Goal: Transaction & Acquisition: Purchase product/service

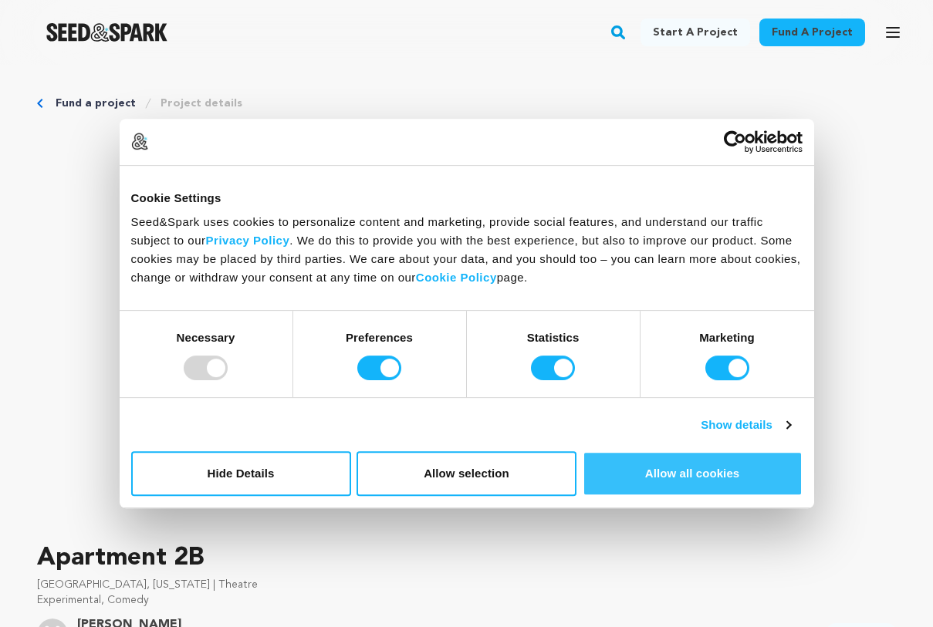
click at [644, 474] on button "Allow all cookies" at bounding box center [692, 473] width 220 height 45
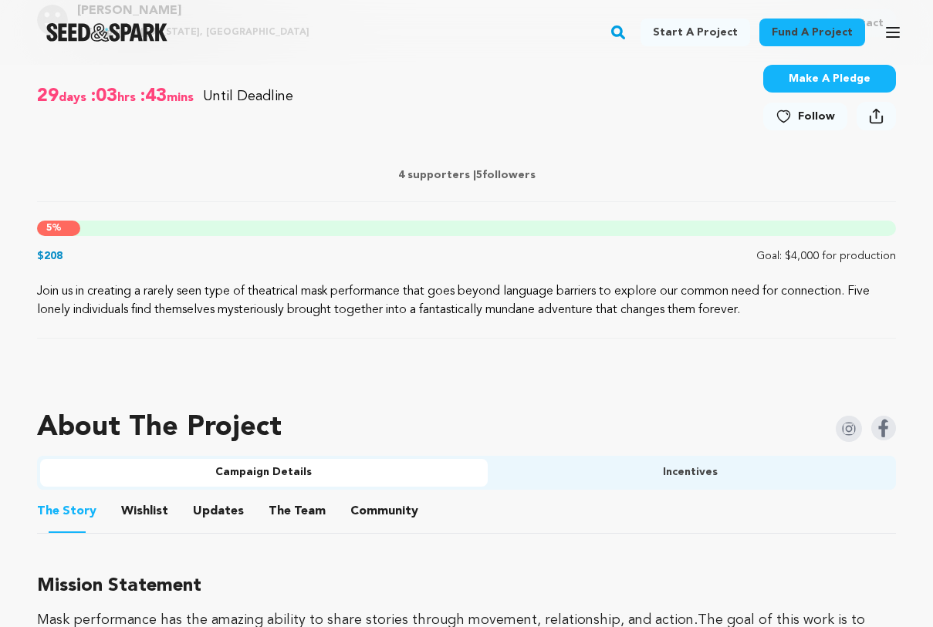
scroll to position [622, 0]
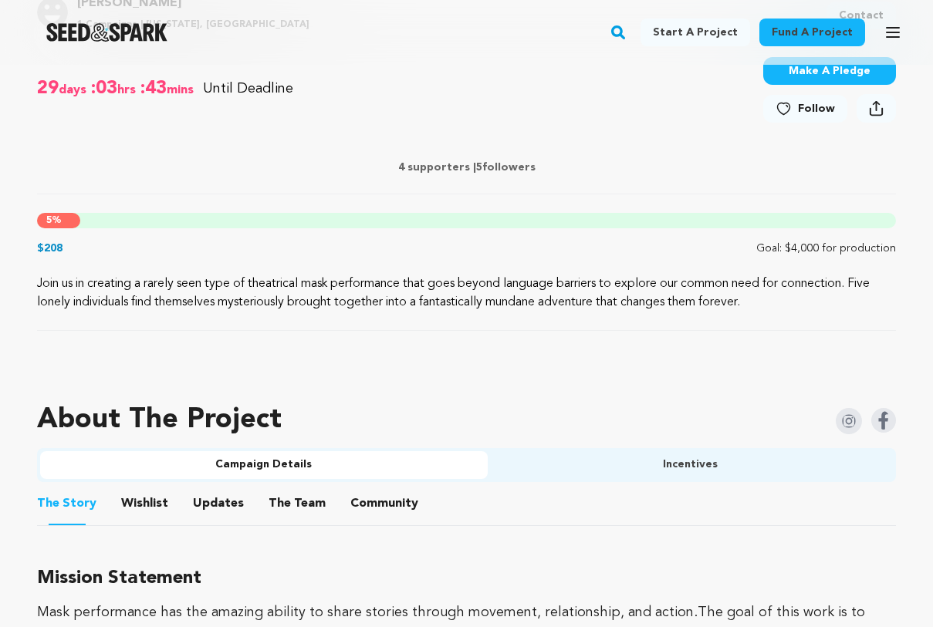
click at [536, 321] on div "Join us in creating a rarely seen type of theatrical mask performance that goes…" at bounding box center [466, 303] width 859 height 56
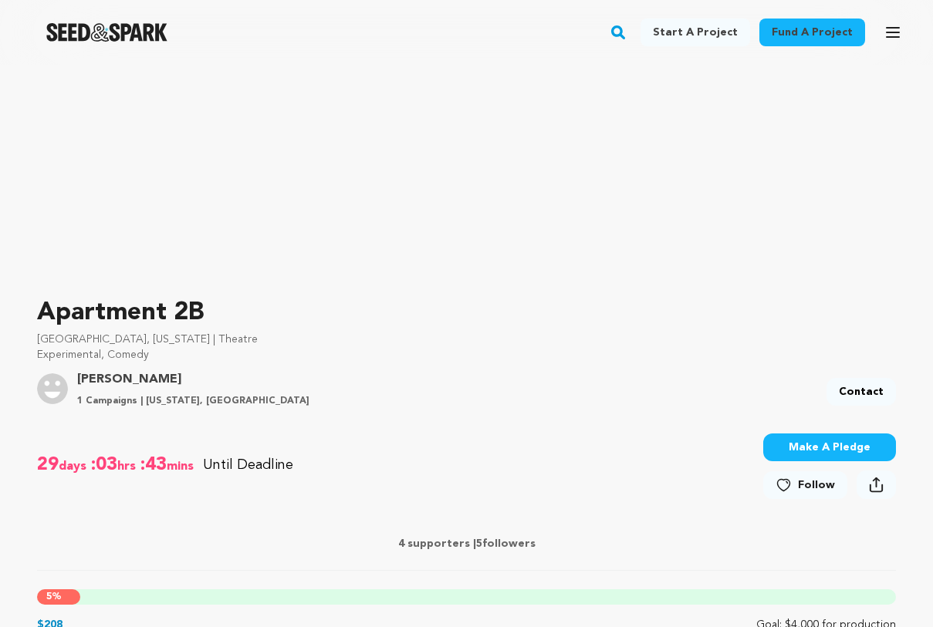
scroll to position [451, 0]
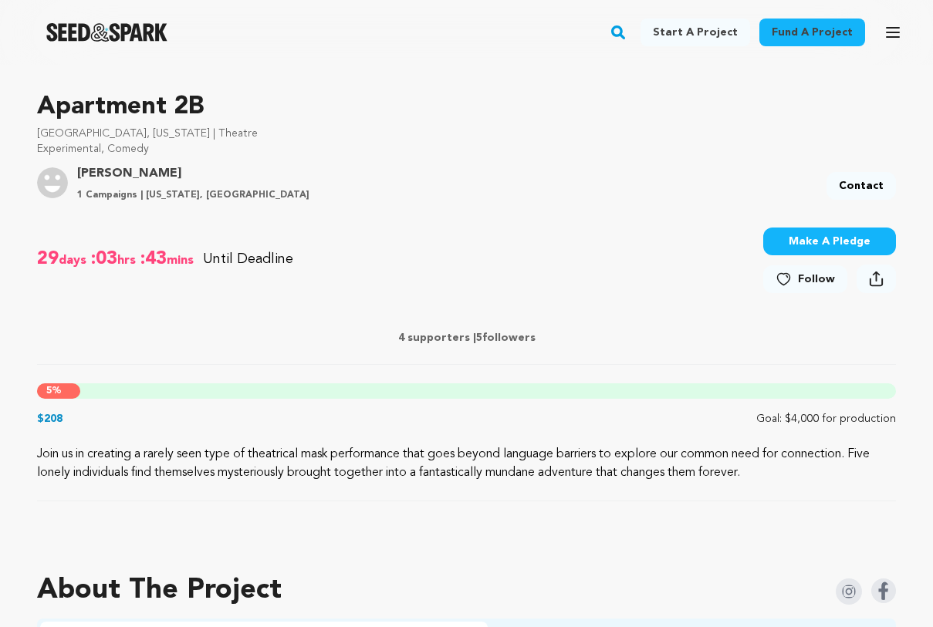
click at [803, 238] on button "Make A Pledge" at bounding box center [829, 242] width 133 height 28
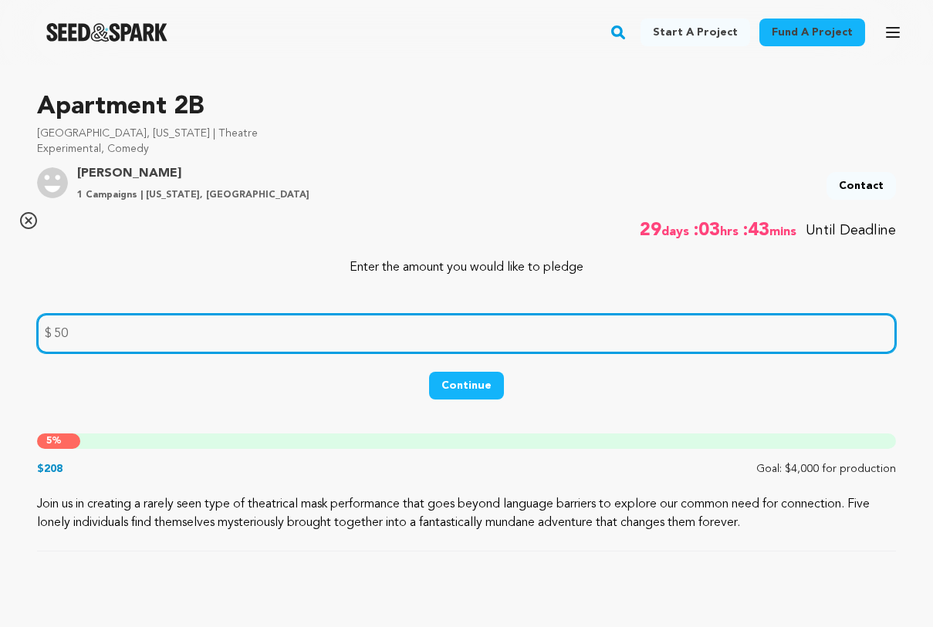
type input "50"
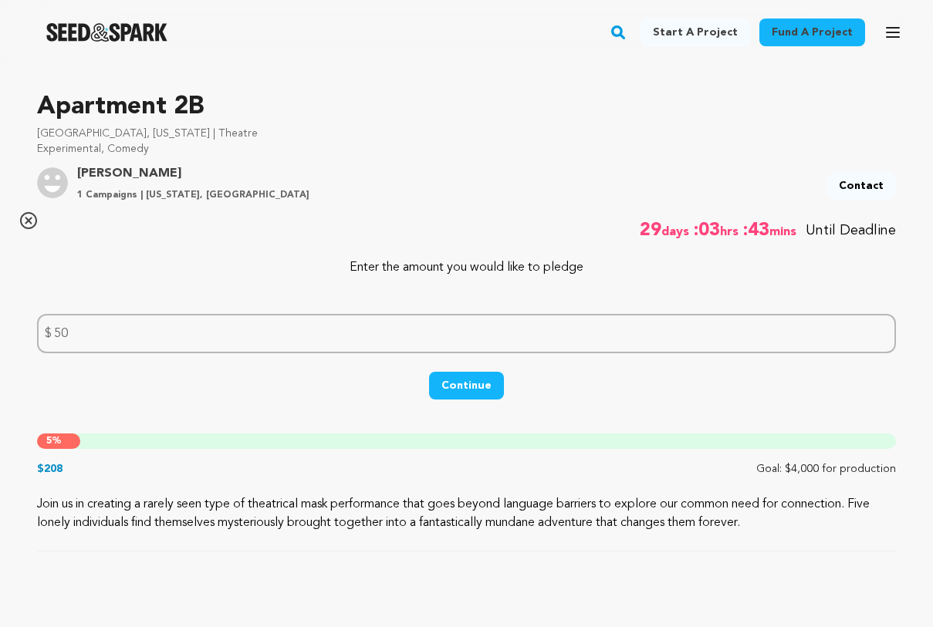
click at [472, 381] on button "Continue" at bounding box center [466, 386] width 75 height 28
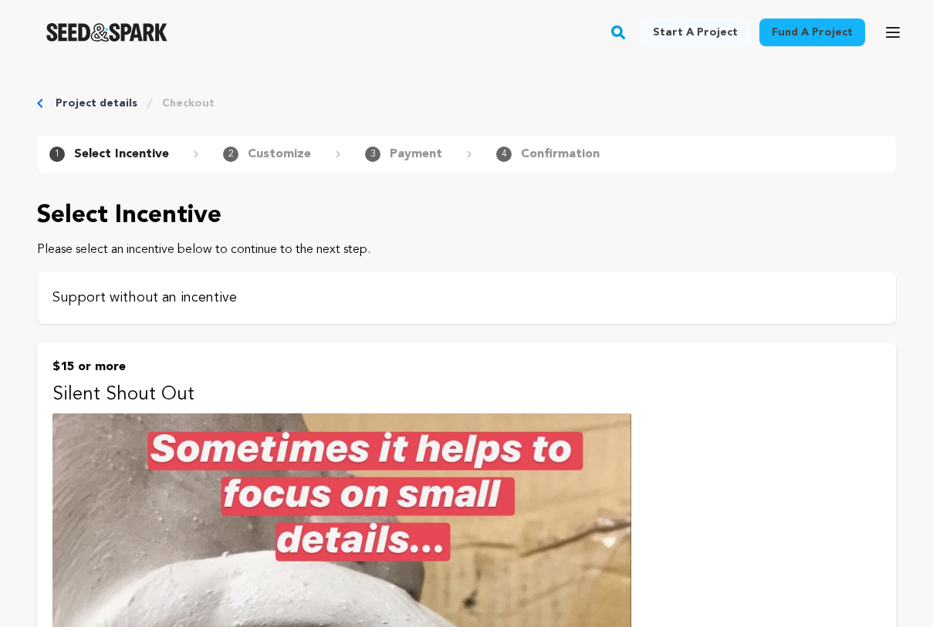
click at [160, 291] on p "Support without an incentive" at bounding box center [466, 298] width 828 height 22
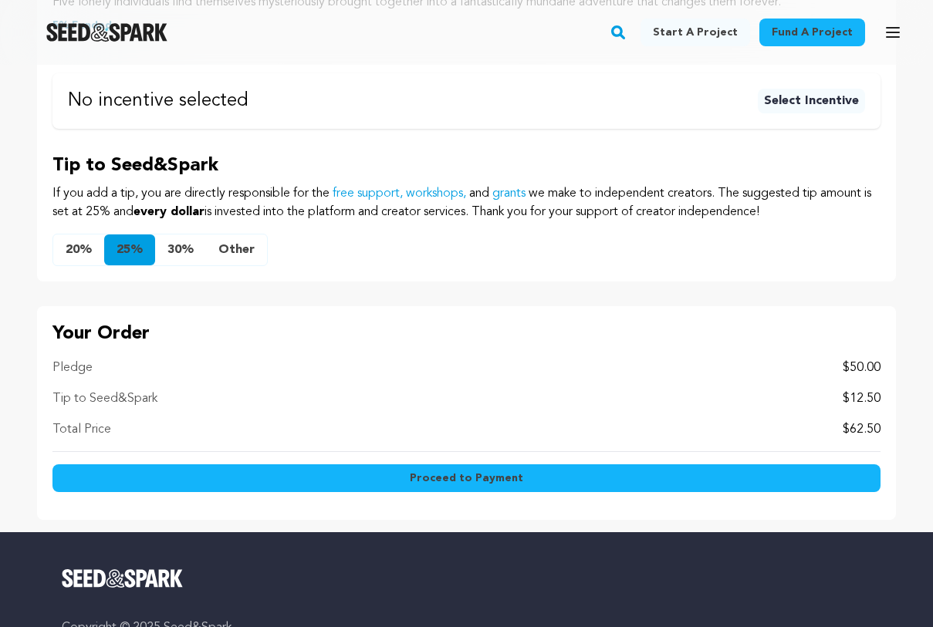
scroll to position [844, 0]
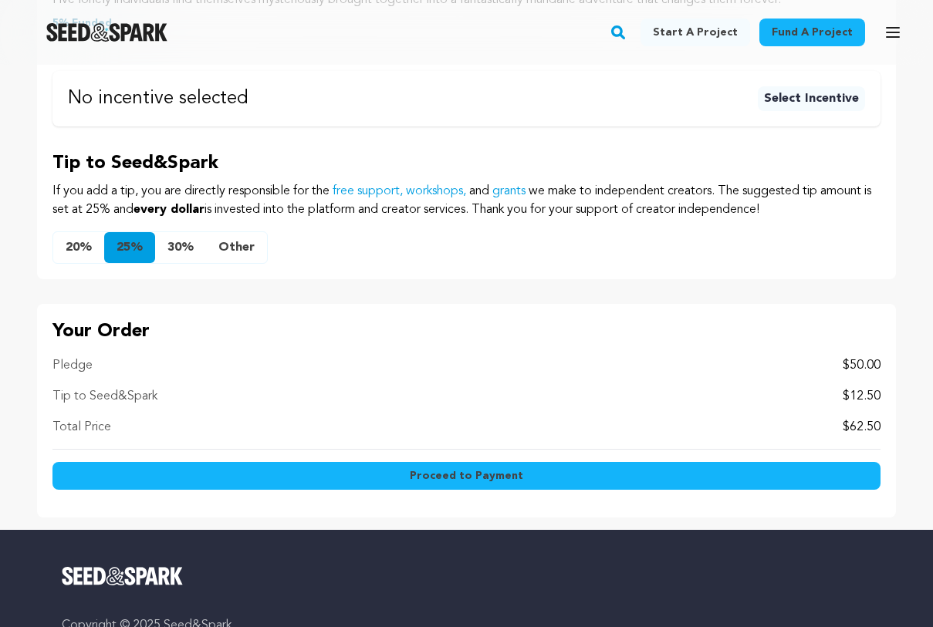
click at [243, 245] on button "Other" at bounding box center [236, 247] width 61 height 31
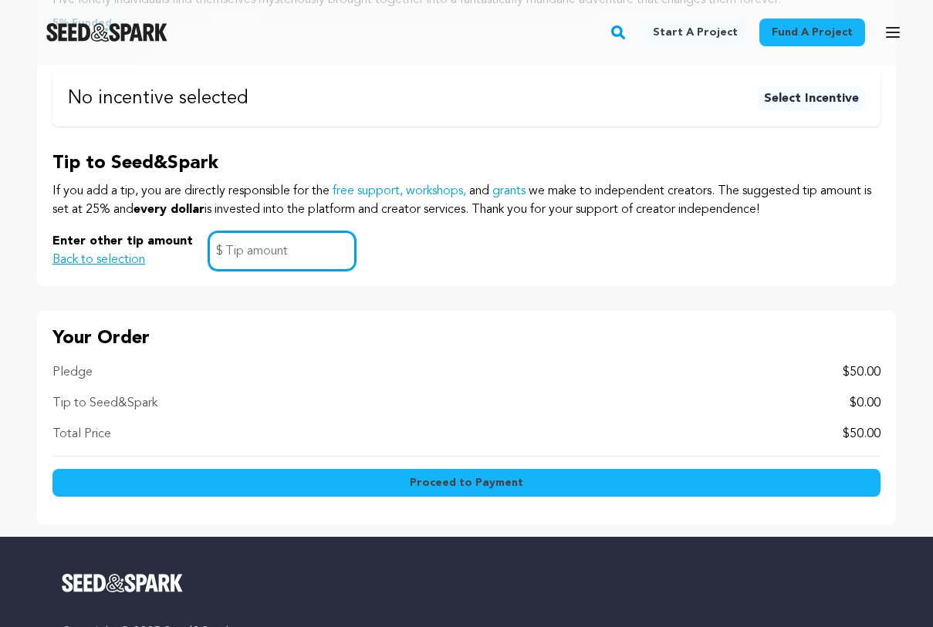
click at [243, 245] on input "text" at bounding box center [281, 250] width 147 height 39
type input "0"
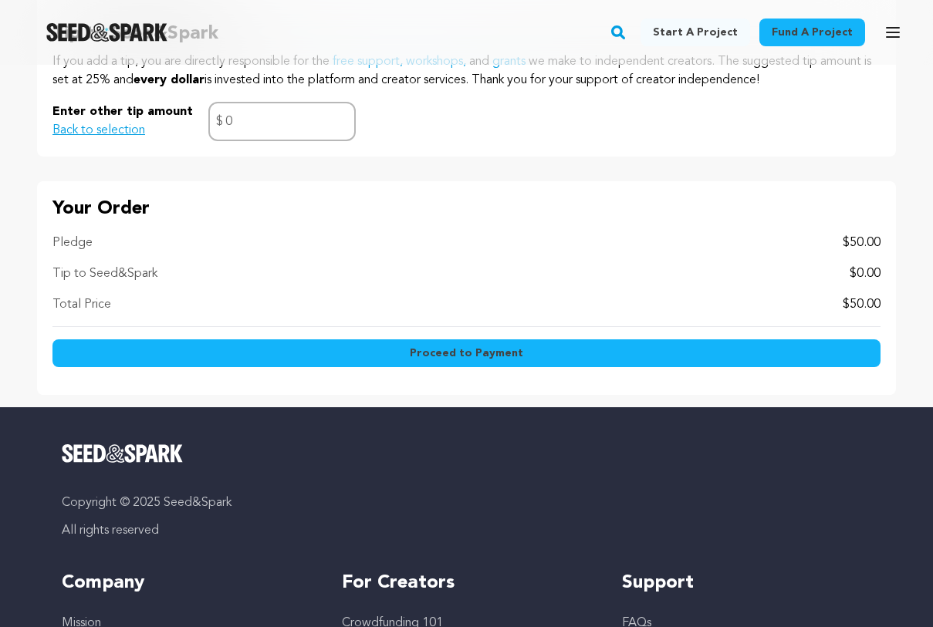
scroll to position [975, 0]
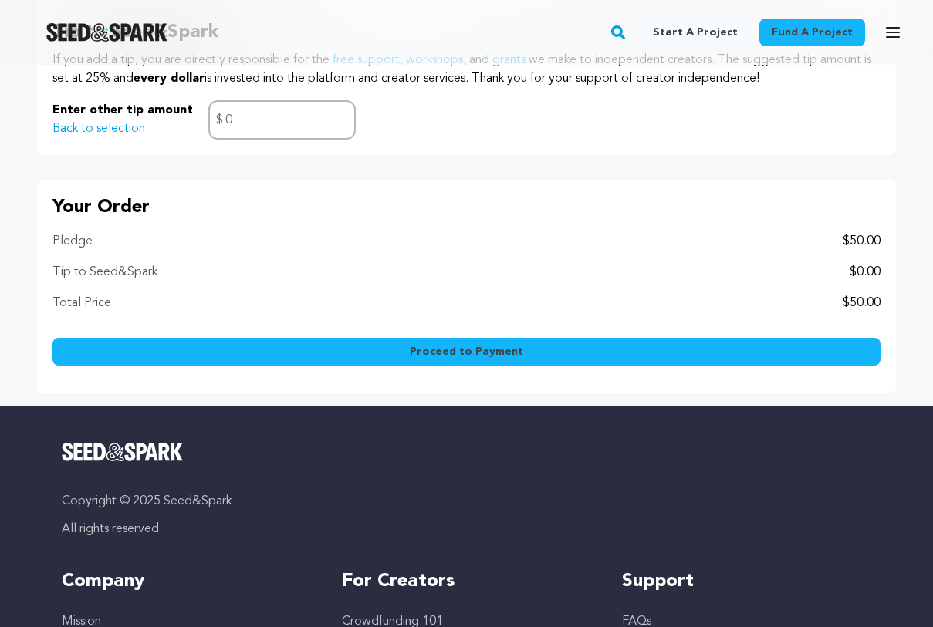
click at [457, 352] on span "Proceed to Payment" at bounding box center [466, 351] width 113 height 15
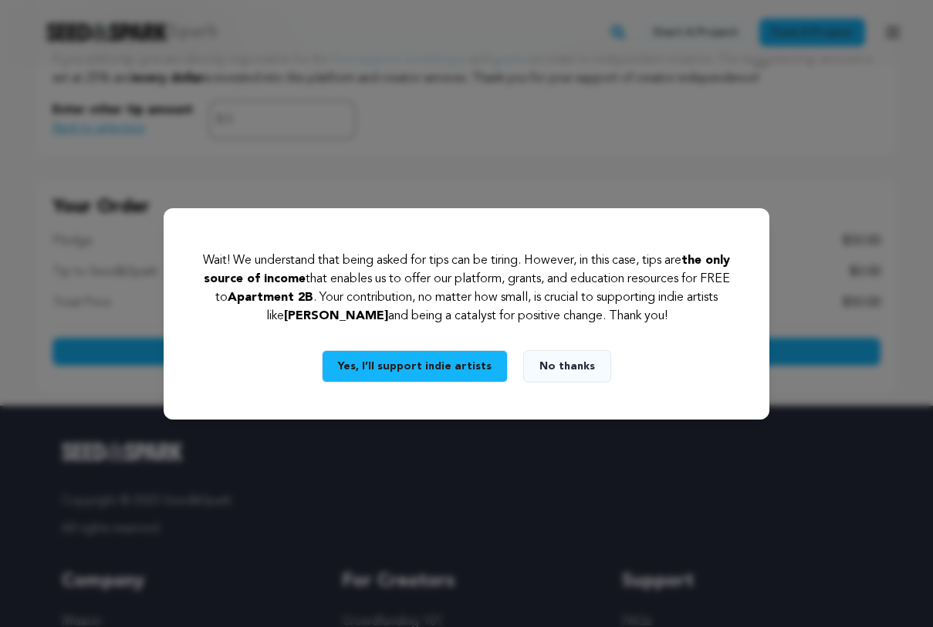
click at [457, 363] on button "Yes, I’ll support indie artists" at bounding box center [415, 366] width 186 height 32
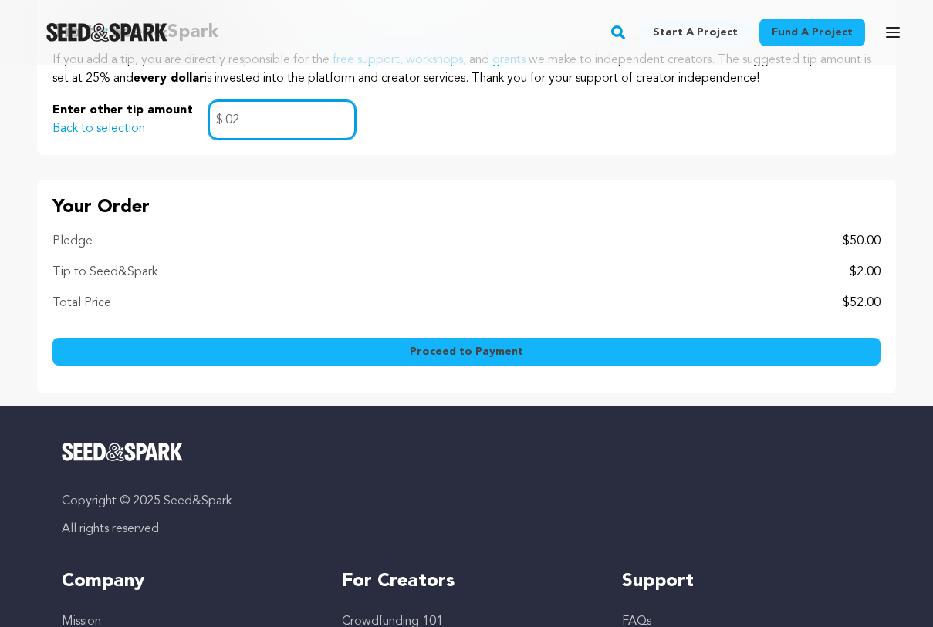
type input "02"
click at [485, 354] on span "Proceed to Payment" at bounding box center [466, 351] width 113 height 15
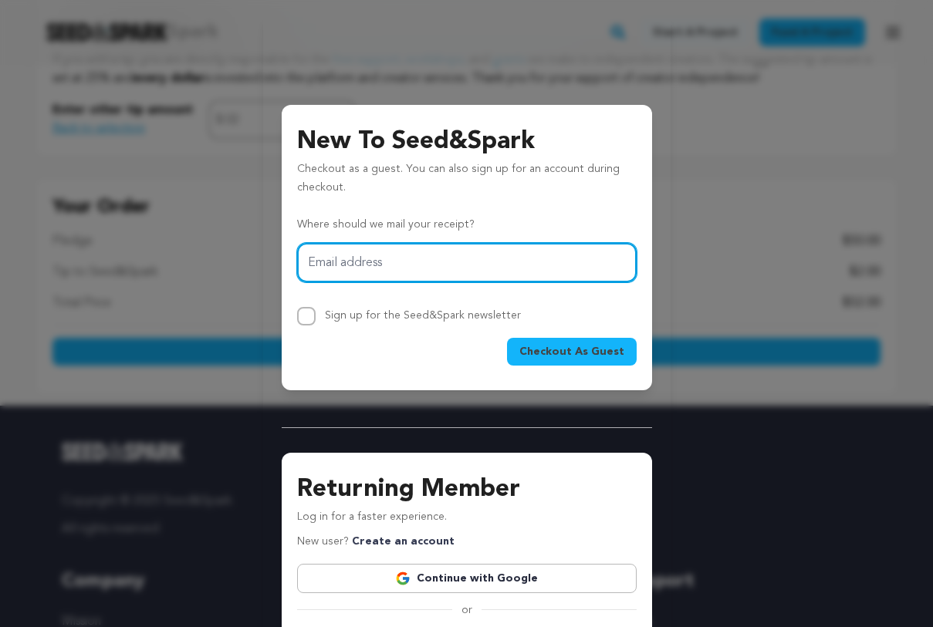
click at [423, 262] on input "Email address" at bounding box center [466, 262] width 339 height 39
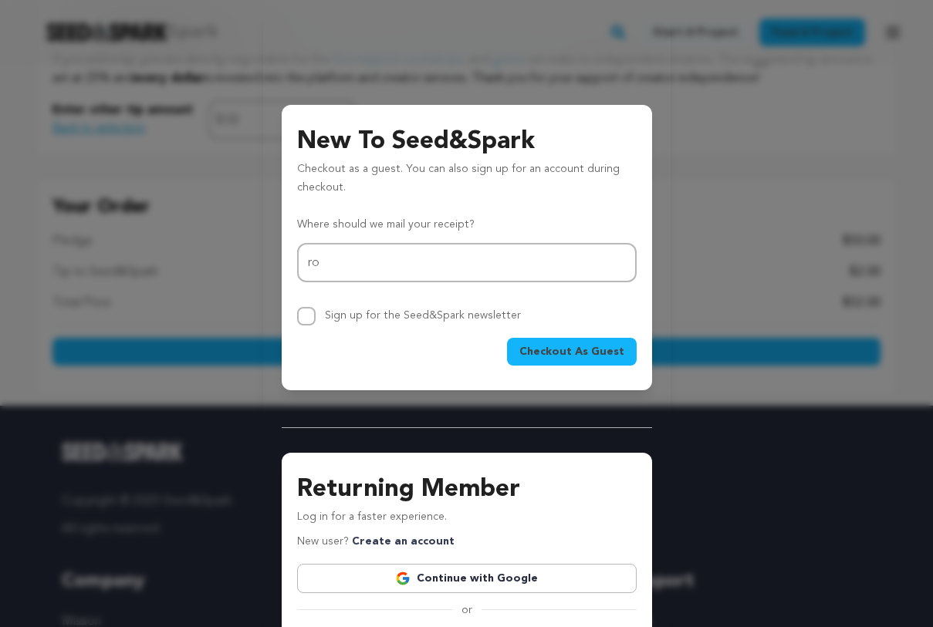
type input "[PERSON_NAME][EMAIL_ADDRESS][PERSON_NAME][DOMAIN_NAME]"
click at [574, 350] on span "Checkout As Guest" at bounding box center [571, 351] width 105 height 15
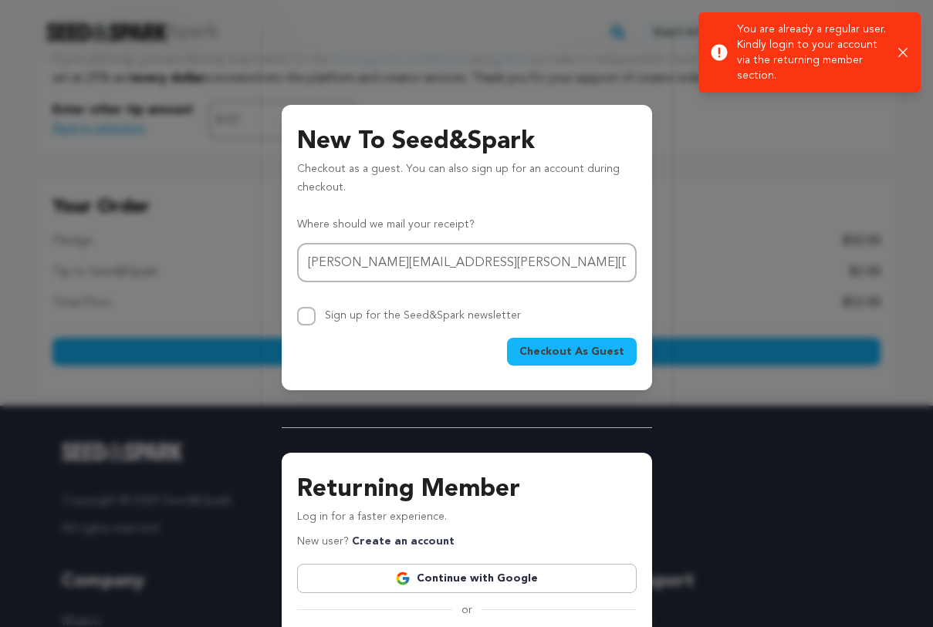
click at [905, 55] on icon "button" at bounding box center [902, 52] width 9 height 9
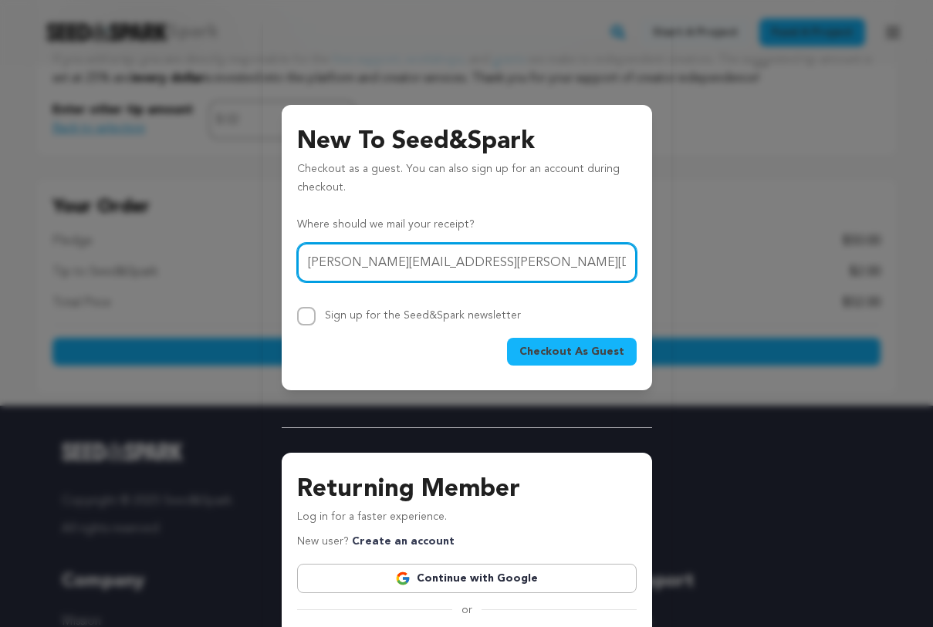
drag, startPoint x: 465, startPoint y: 260, endPoint x: 254, endPoint y: 255, distance: 211.4
click at [254, 255] on div "New To Seed&Spark Checkout as a guest. You can also sign up for an account duri…" at bounding box center [466, 437] width 933 height 875
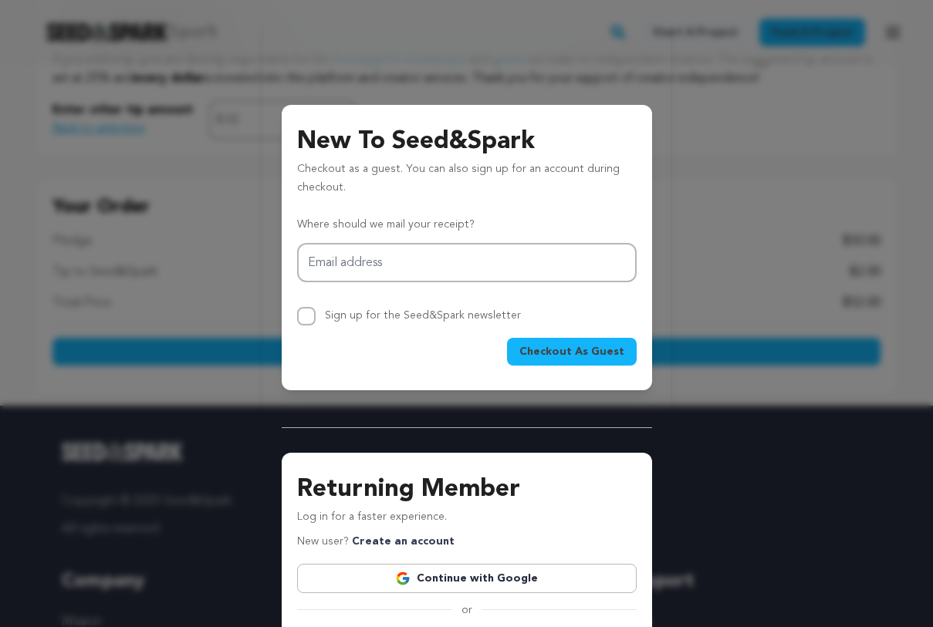
click at [323, 437] on div "Returning Member Log in for a faster experience. New user? Create an account Co…" at bounding box center [467, 635] width 370 height 417
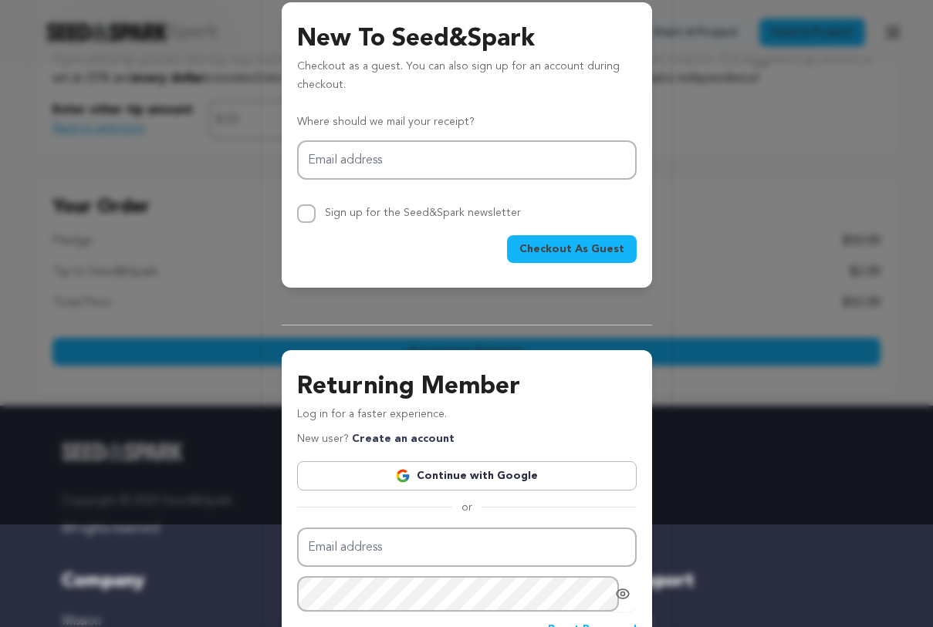
scroll to position [119, 0]
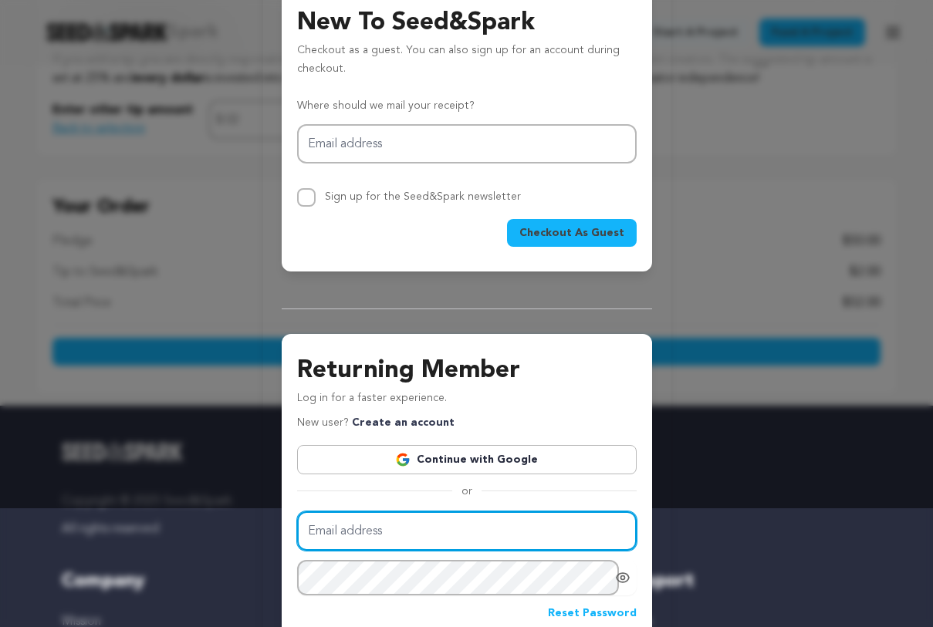
click at [368, 528] on input "Email address" at bounding box center [466, 530] width 339 height 39
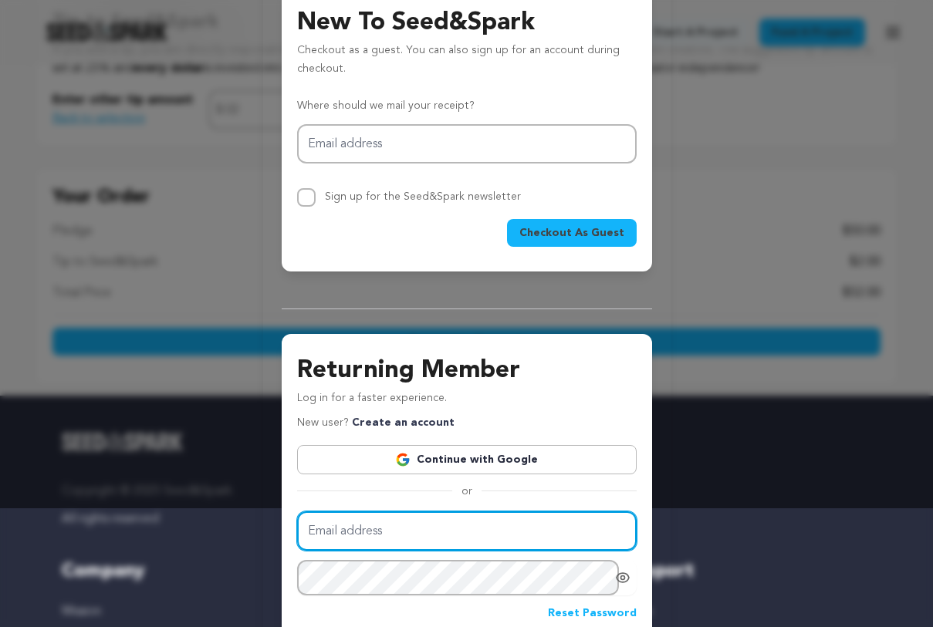
type input "[PERSON_NAME][EMAIL_ADDRESS][PERSON_NAME][DOMAIN_NAME]"
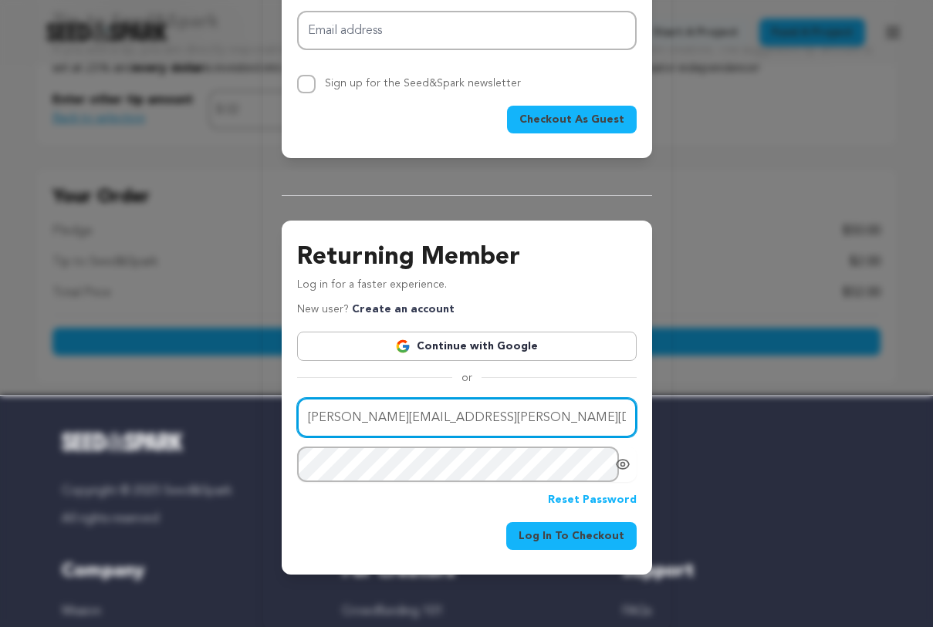
scroll to position [274, 0]
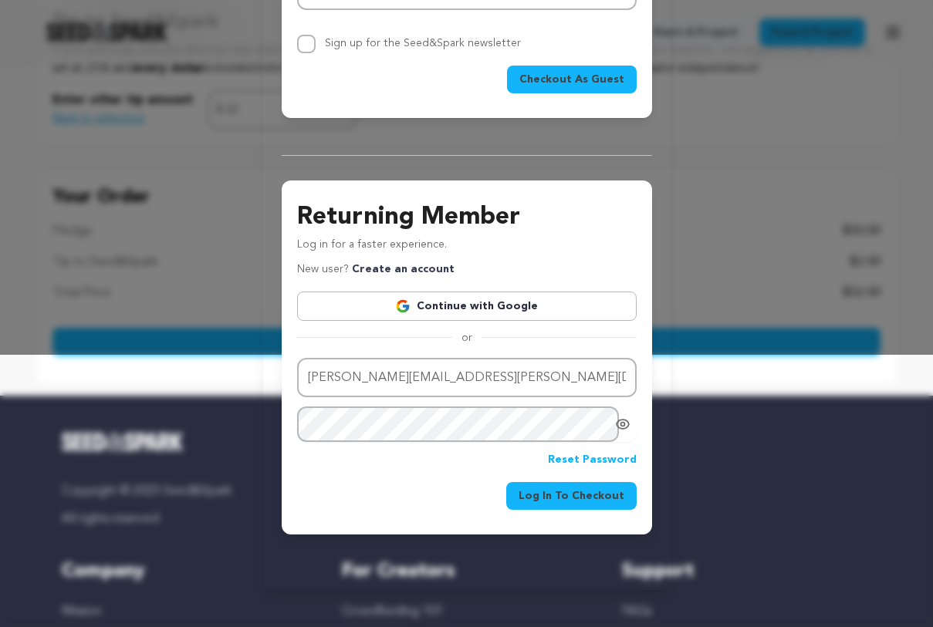
click at [570, 494] on span "Log In To Checkout" at bounding box center [571, 495] width 106 height 15
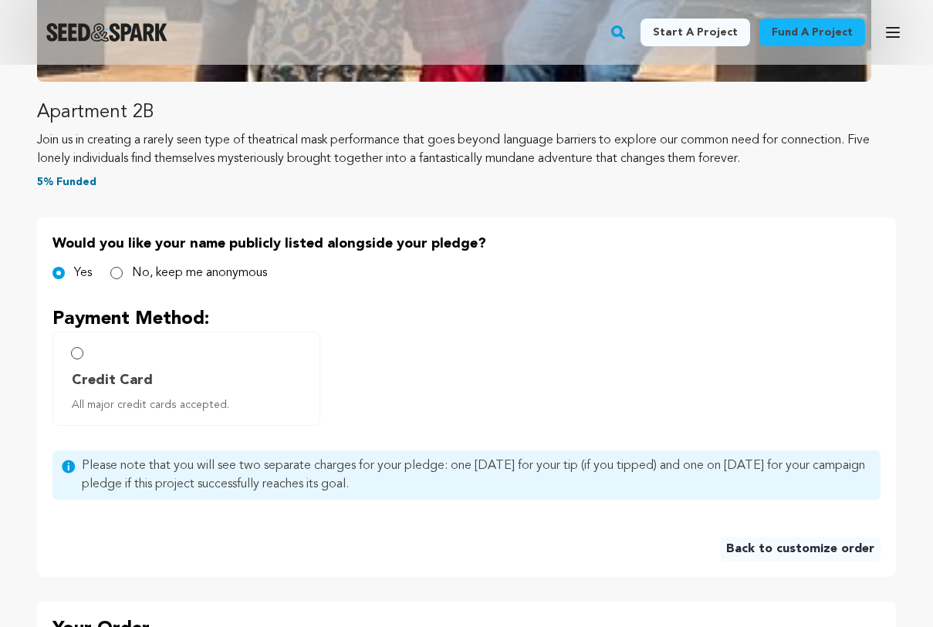
scroll to position [591, 0]
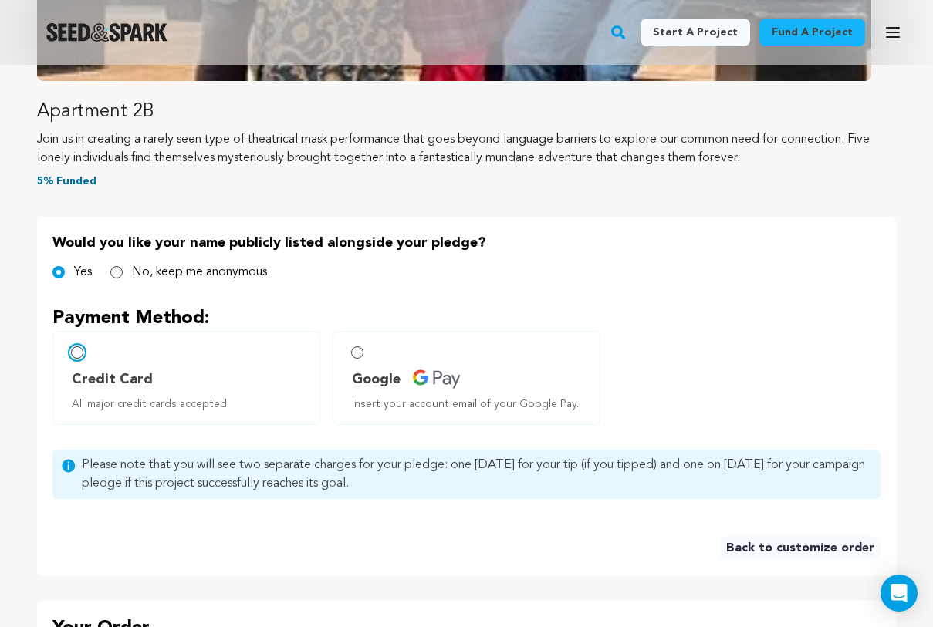
click at [79, 356] on input "Credit Card All major credit cards accepted." at bounding box center [77, 352] width 12 height 12
radio input "false"
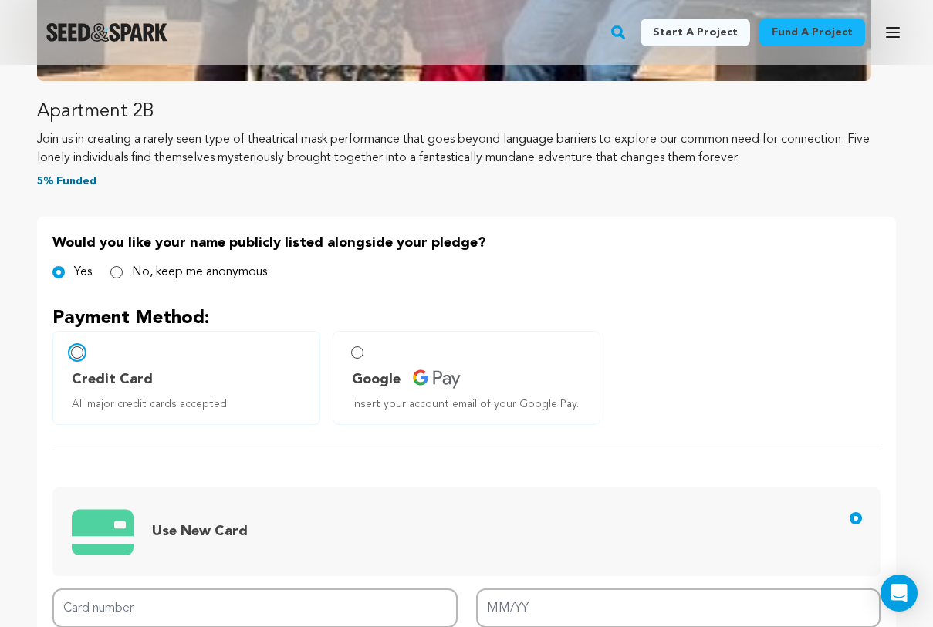
click at [76, 350] on input "Credit Card All major credit cards accepted." at bounding box center [77, 352] width 12 height 12
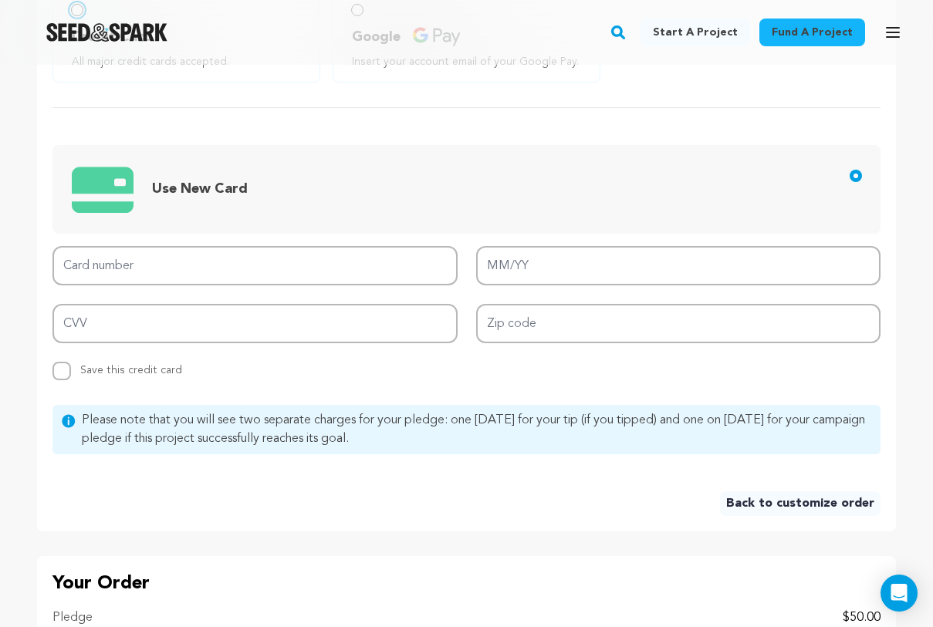
scroll to position [935, 0]
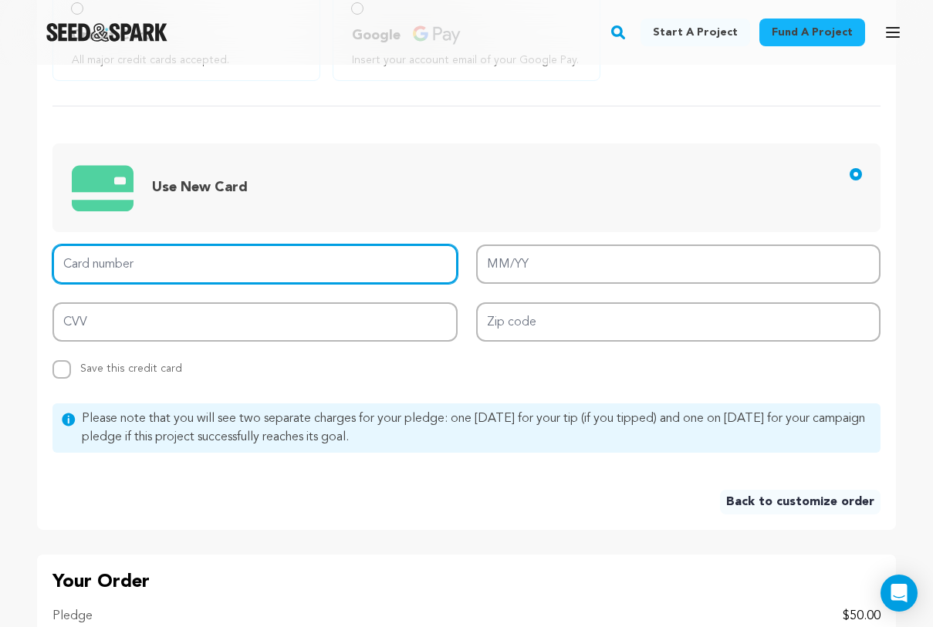
click at [186, 255] on input "Card number" at bounding box center [254, 264] width 405 height 39
type input "6011007283417599"
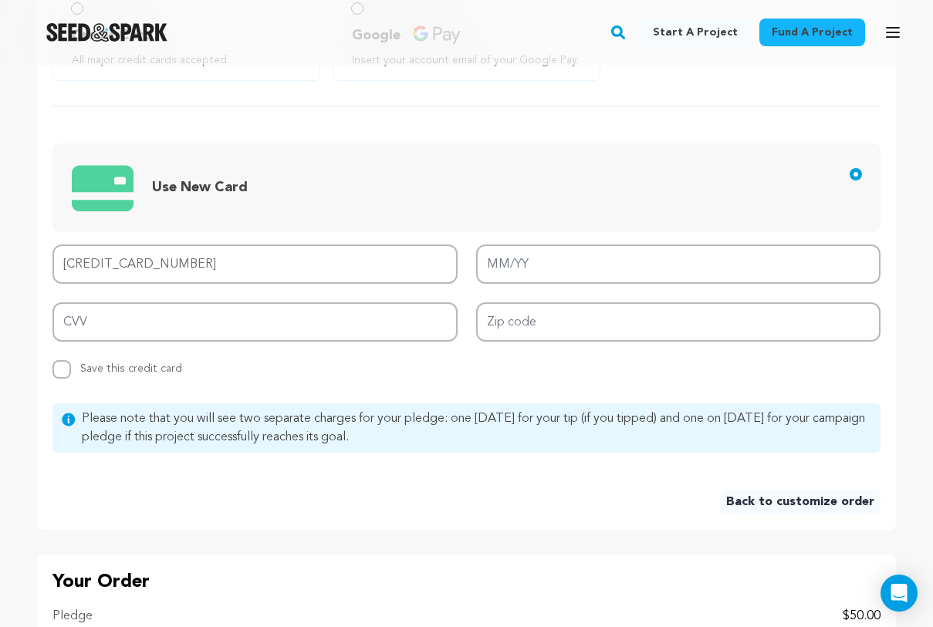
type input "07/26"
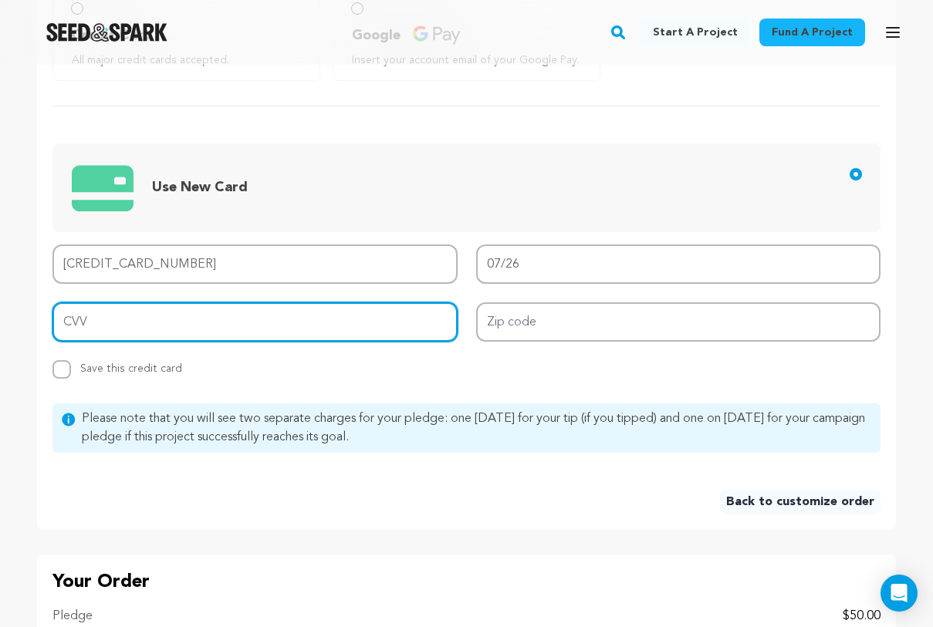
click at [331, 317] on input "CVV" at bounding box center [254, 321] width 405 height 39
type input "563"
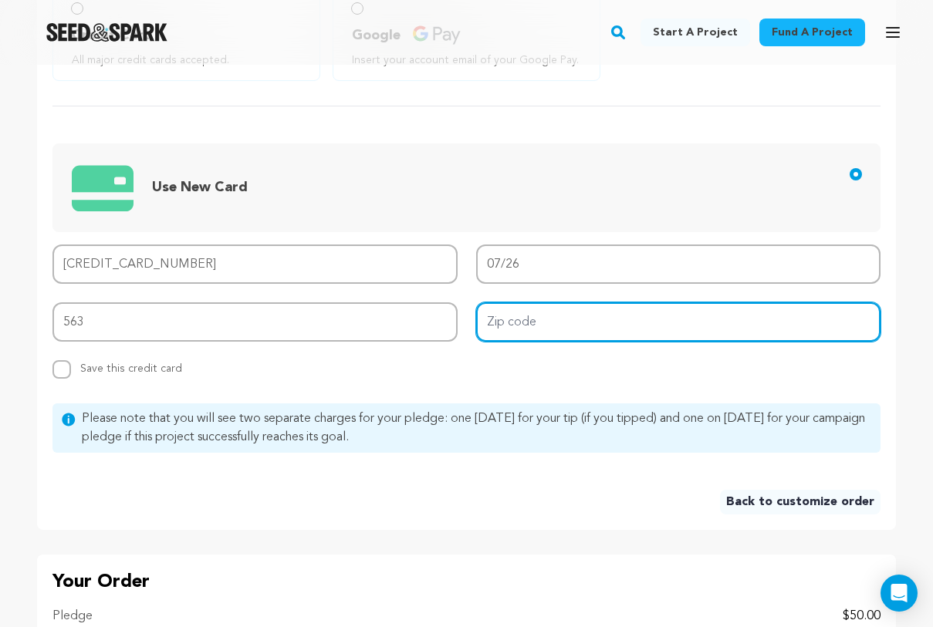
click at [608, 323] on input "Zip code" at bounding box center [678, 321] width 405 height 39
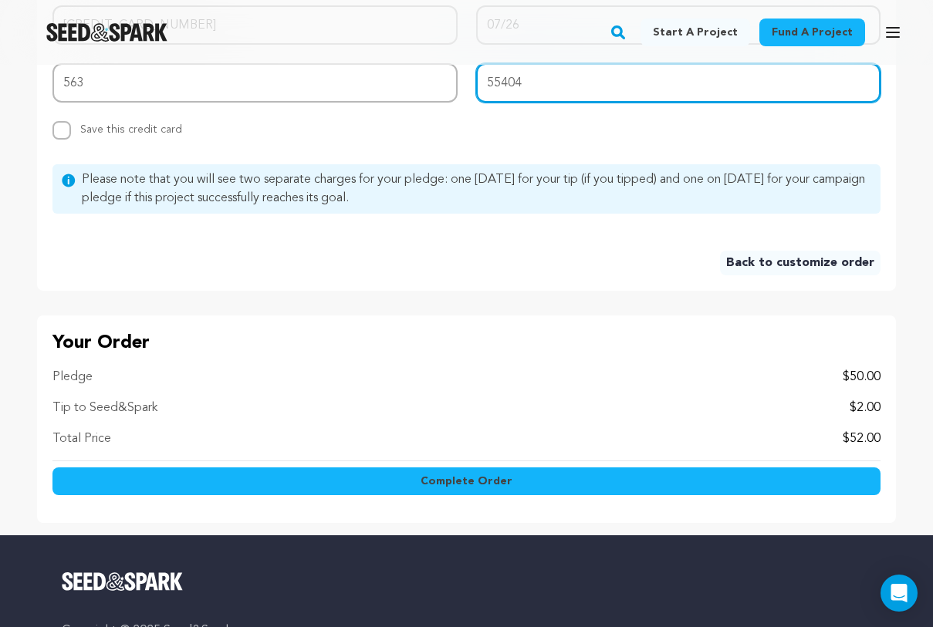
scroll to position [1183, 0]
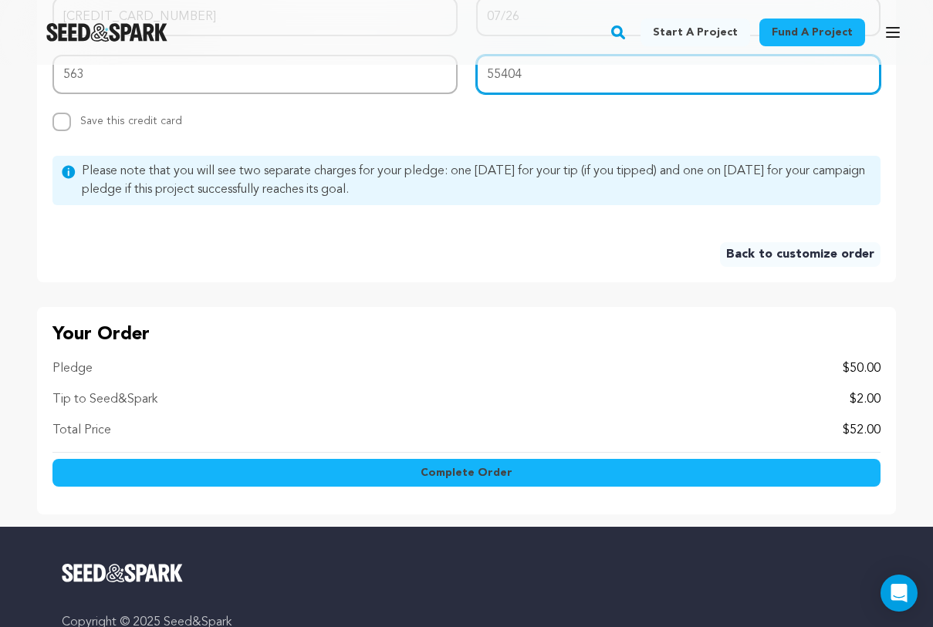
type input "55404"
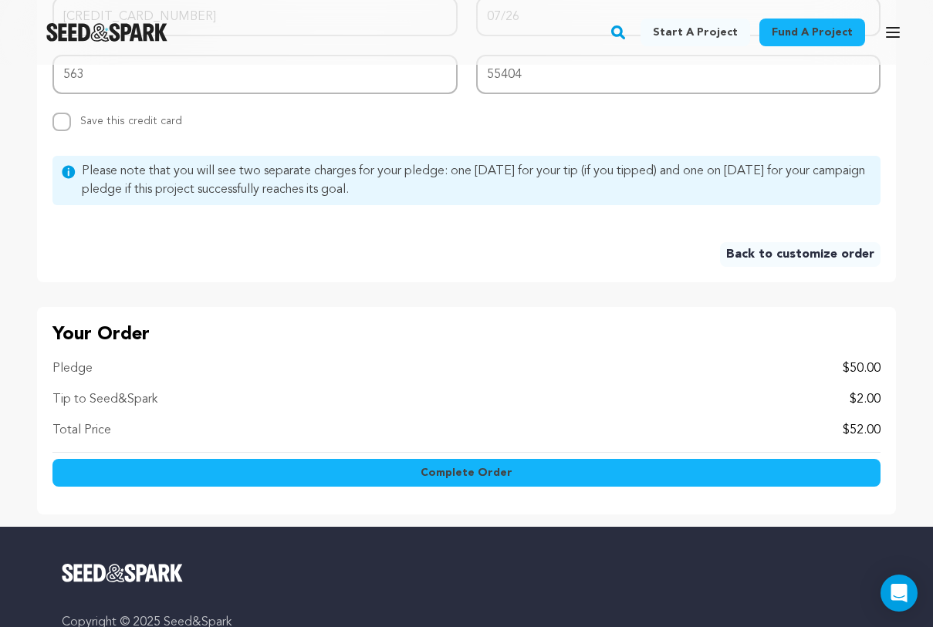
click at [459, 471] on span "Complete Order" at bounding box center [466, 472] width 92 height 15
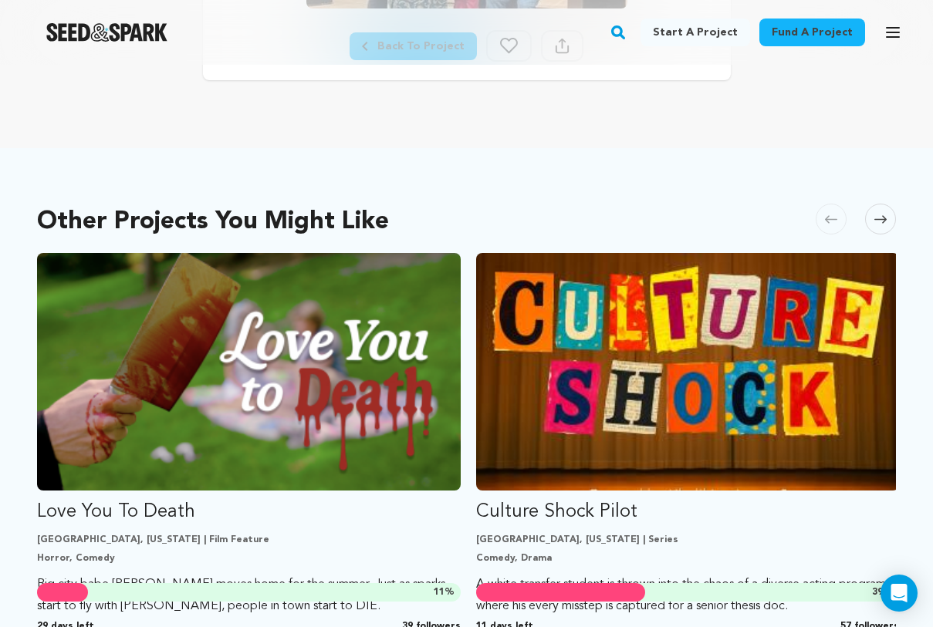
scroll to position [428, 0]
